Goal: Transaction & Acquisition: Purchase product/service

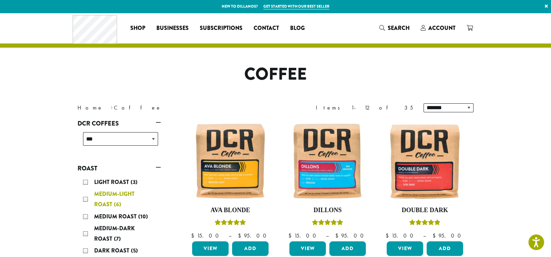
scroll to position [69, 0]
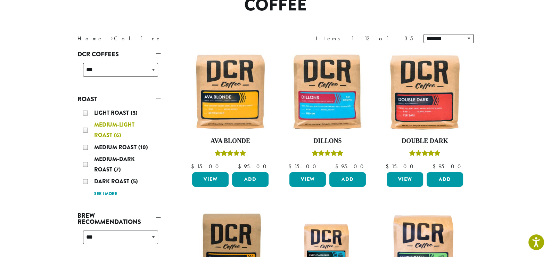
click at [85, 128] on div "Medium-Light Roast (6)" at bounding box center [120, 129] width 75 height 21
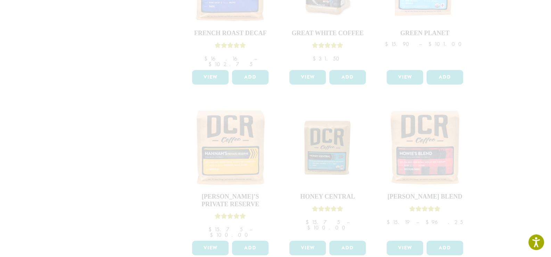
scroll to position [639, 0]
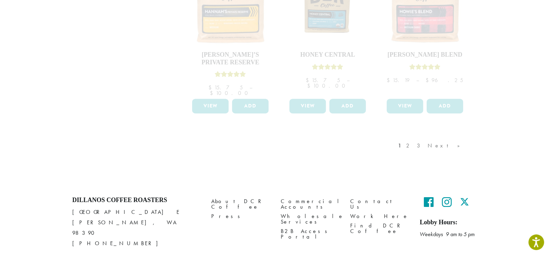
click at [435, 136] on div "1 2 3 Next »" at bounding box center [433, 152] width 72 height 33
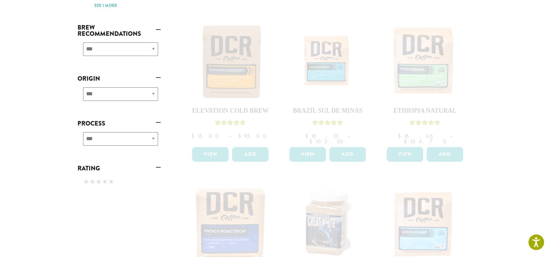
scroll to position [222, 0]
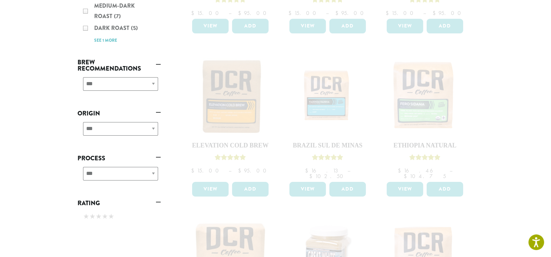
click at [155, 128] on div "**********" at bounding box center [118, 131] width 83 height 25
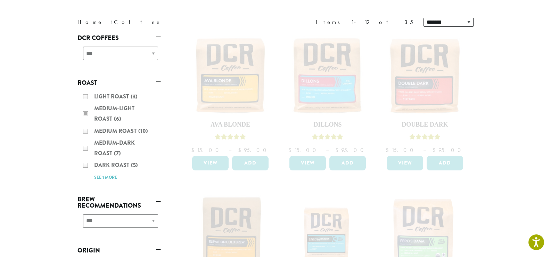
scroll to position [83, 0]
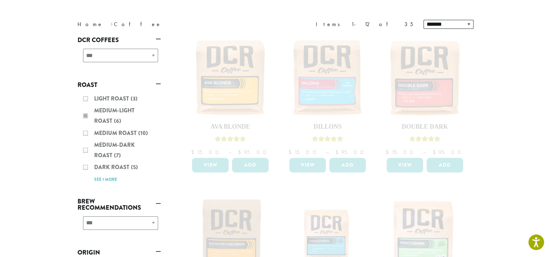
click at [154, 54] on div "**********" at bounding box center [118, 58] width 83 height 25
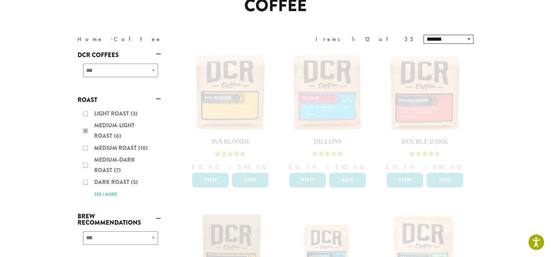
scroll to position [0, 0]
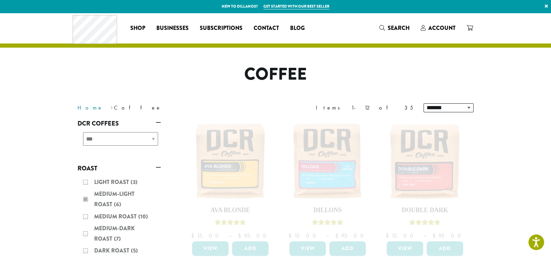
click at [82, 107] on link "Home" at bounding box center [90, 107] width 26 height 7
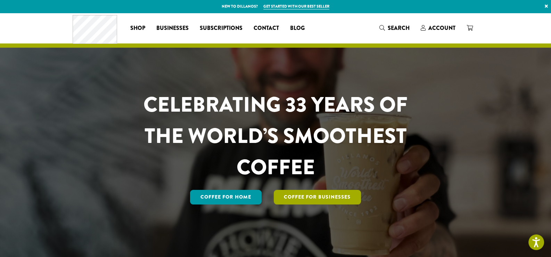
click at [299, 200] on link "Coffee For Businesses" at bounding box center [318, 197] width 88 height 15
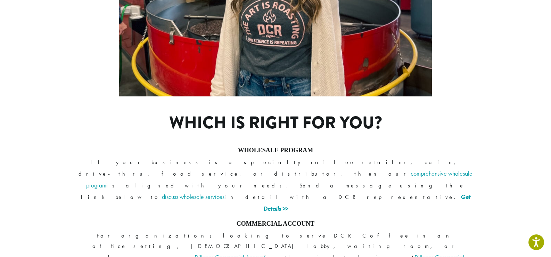
scroll to position [552, 0]
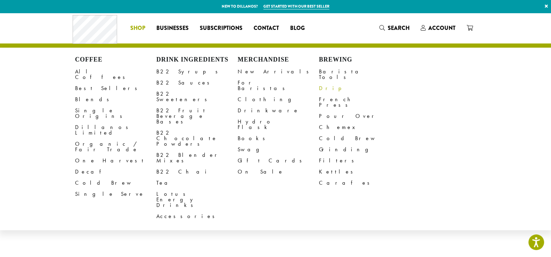
click at [325, 83] on link "Drip" at bounding box center [359, 88] width 81 height 11
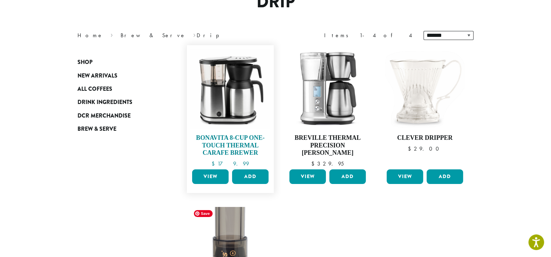
scroll to position [69, 0]
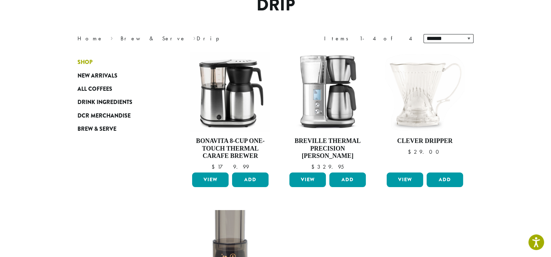
click at [87, 65] on span "Shop" at bounding box center [84, 62] width 15 height 9
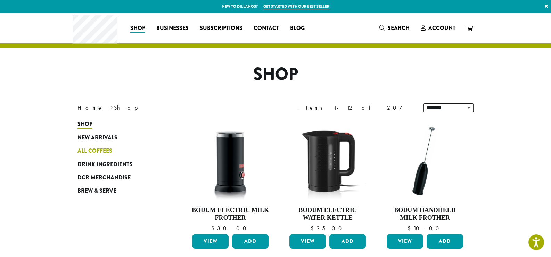
click at [102, 151] on span "All Coffees" at bounding box center [94, 151] width 35 height 9
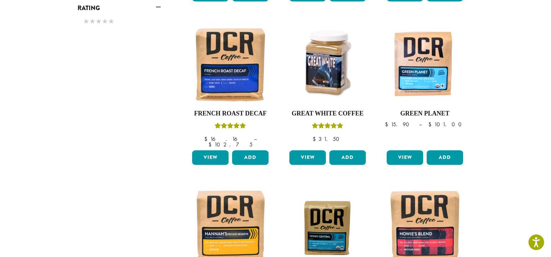
scroll to position [417, 0]
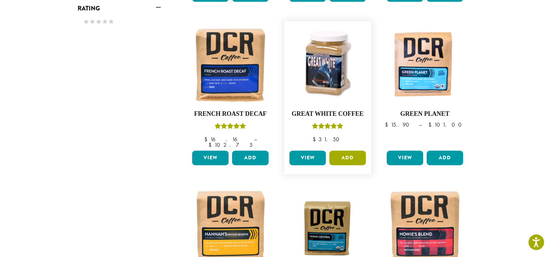
click at [349, 150] on button "Add" at bounding box center [347, 157] width 36 height 15
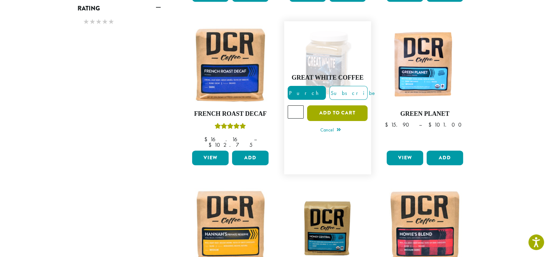
click at [337, 105] on button "Add to cart" at bounding box center [337, 113] width 60 height 16
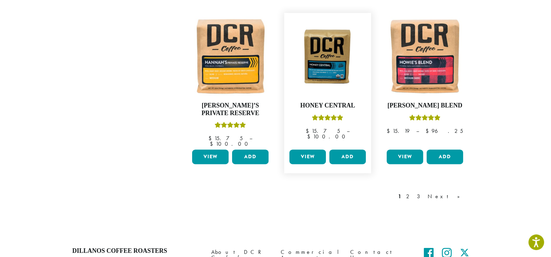
scroll to position [625, 0]
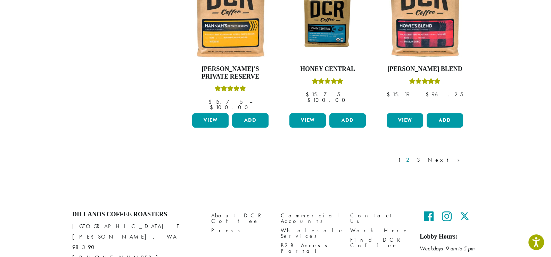
click at [413, 156] on link "2" at bounding box center [409, 160] width 9 height 8
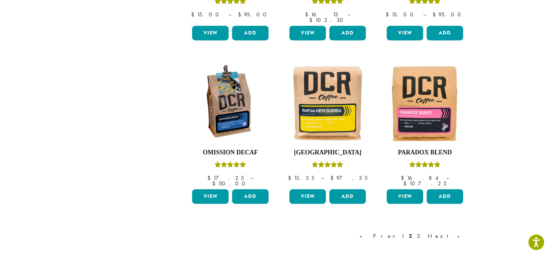
scroll to position [563, 0]
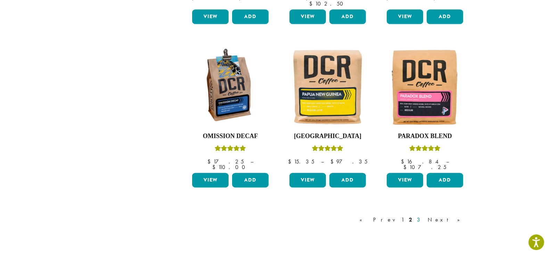
click at [424, 215] on link "3" at bounding box center [419, 219] width 9 height 8
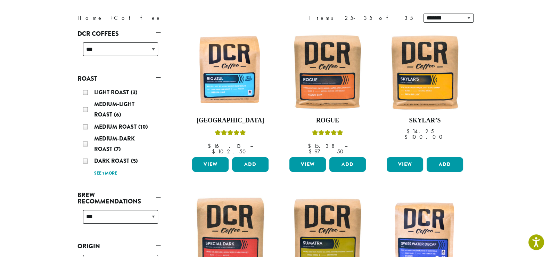
scroll to position [77, 0]
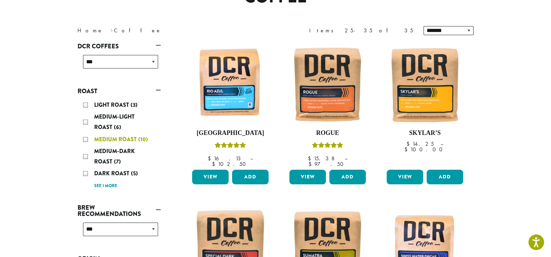
click at [85, 138] on div "Medium Roast (10)" at bounding box center [120, 139] width 75 height 10
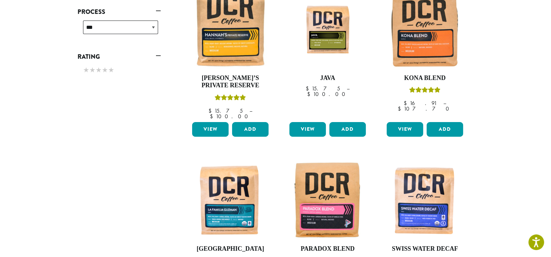
scroll to position [216, 0]
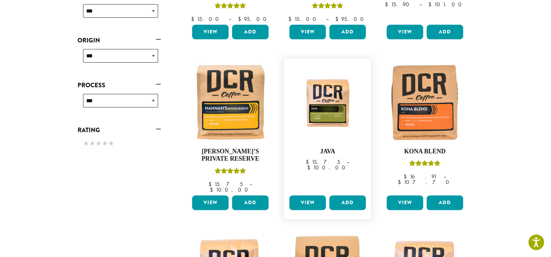
click at [315, 199] on link "View" at bounding box center [307, 202] width 36 height 15
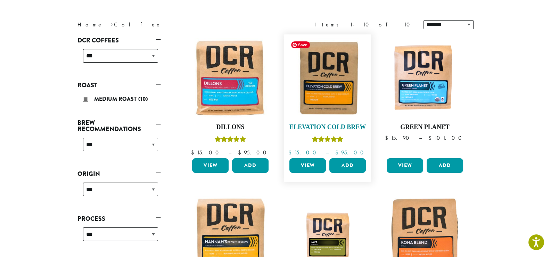
scroll to position [77, 0]
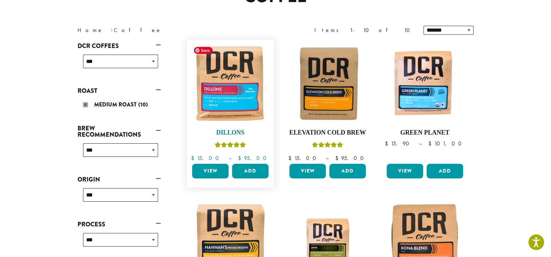
click at [225, 107] on img at bounding box center [230, 83] width 80 height 80
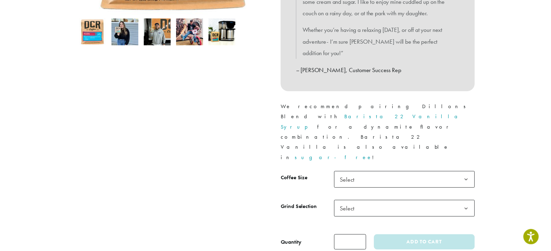
scroll to position [243, 0]
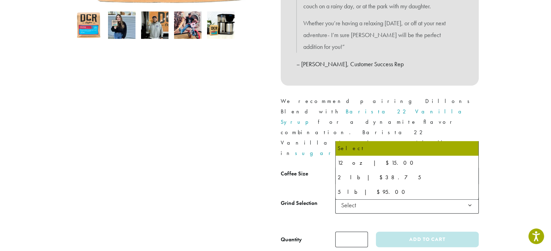
click at [470, 168] on b at bounding box center [469, 176] width 17 height 17
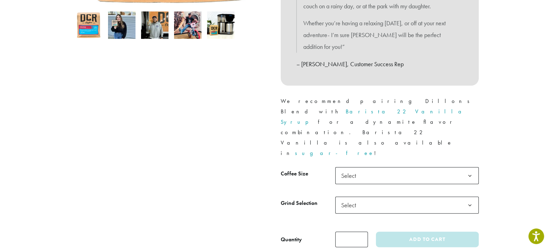
click at [474, 168] on b at bounding box center [469, 176] width 17 height 17
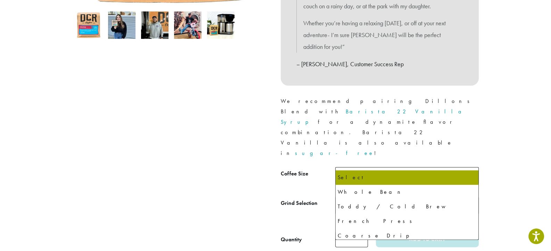
click at [369, 197] on span "Select" at bounding box center [406, 205] width 143 height 17
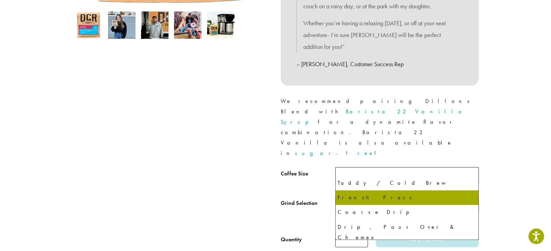
scroll to position [47, 0]
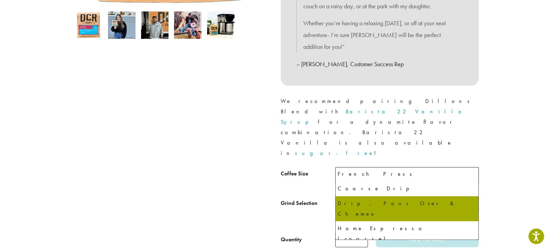
select select "**********"
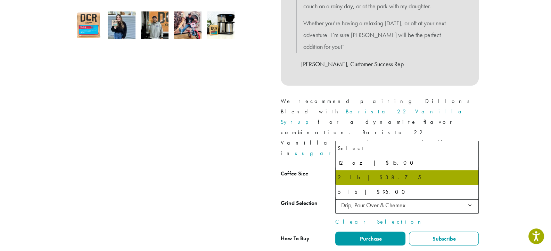
click at [470, 168] on b at bounding box center [469, 176] width 17 height 17
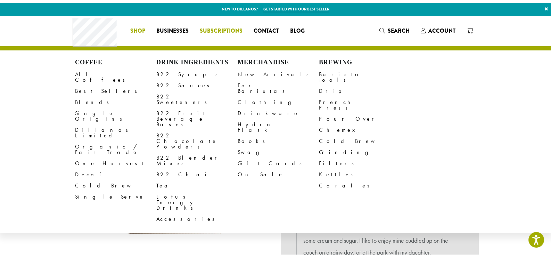
scroll to position [249, 0]
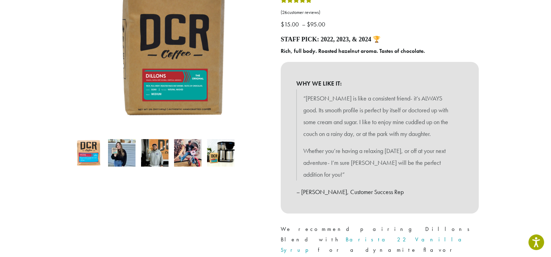
scroll to position [0, 0]
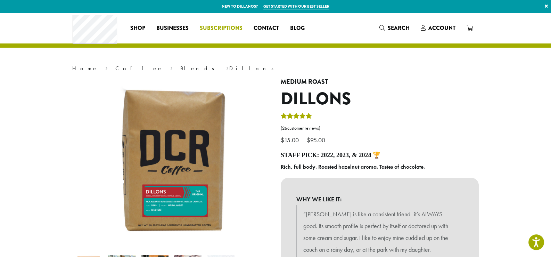
click at [227, 27] on span "Subscriptions" at bounding box center [221, 28] width 43 height 9
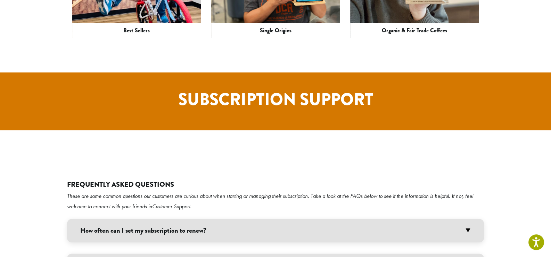
scroll to position [1228, 0]
